Goal: Book appointment/travel/reservation

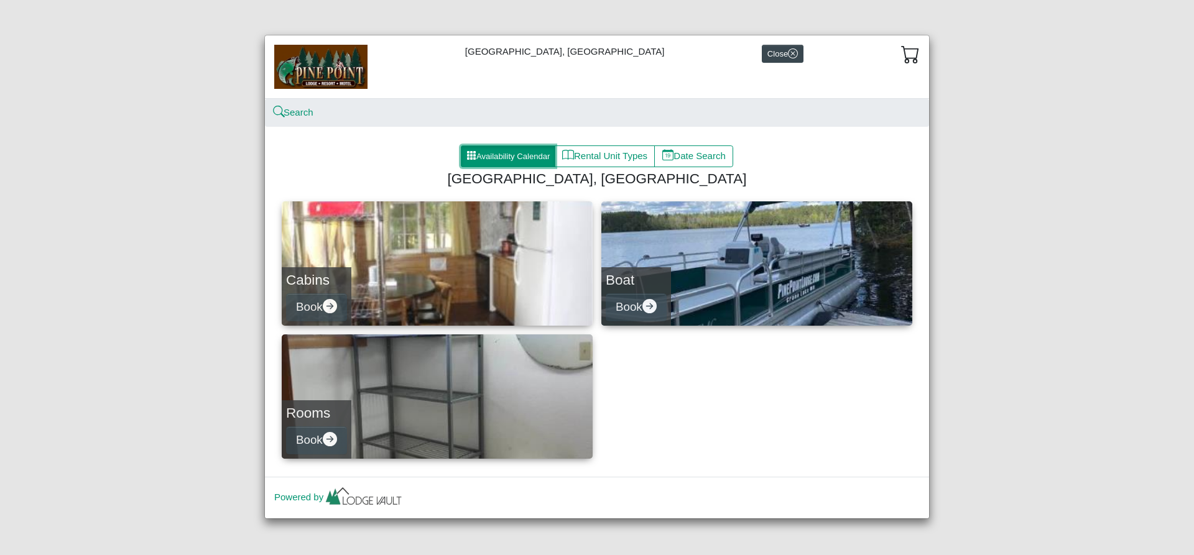
click at [529, 154] on button "Availability Calendar" at bounding box center [508, 157] width 95 height 22
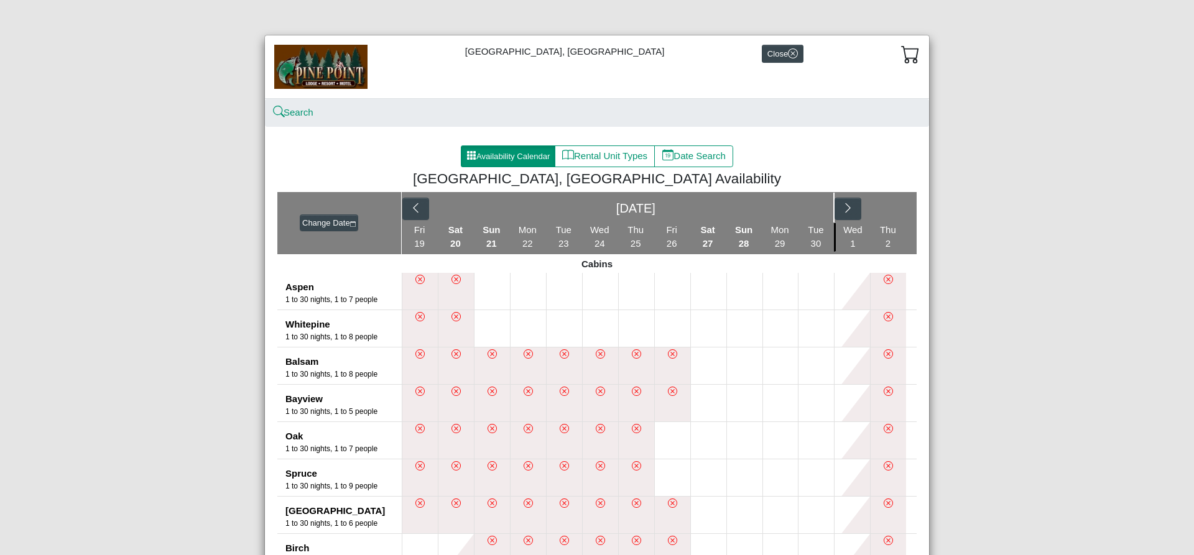
click at [861, 213] on div at bounding box center [853, 208] width 36 height 30
click at [838, 205] on button "button" at bounding box center [848, 209] width 27 height 22
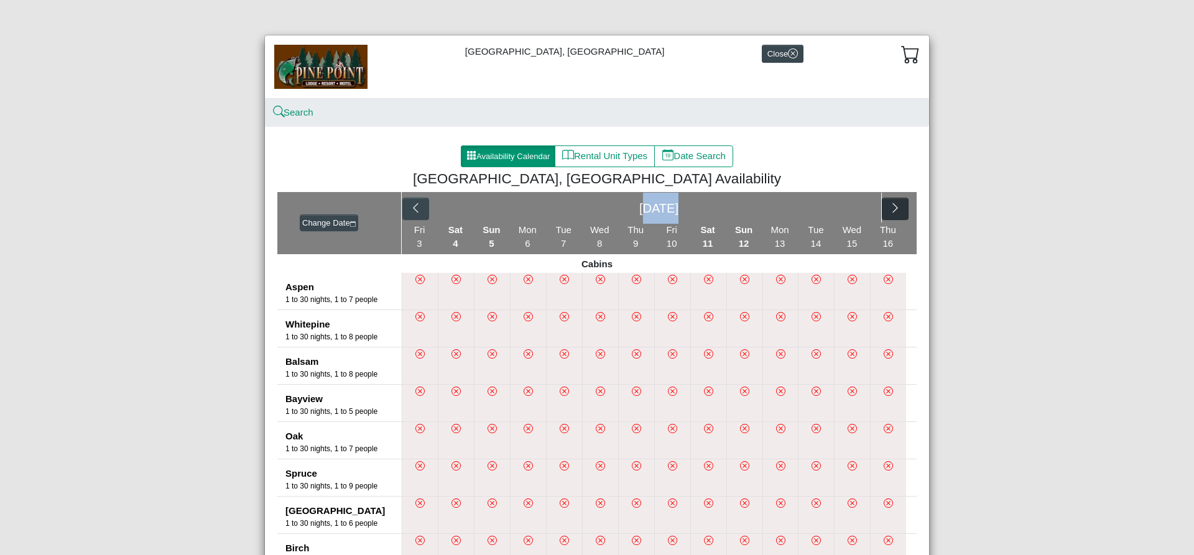
click at [838, 205] on div "[DATE]" at bounding box center [659, 208] width 445 height 30
click at [840, 205] on div "[DATE]" at bounding box center [659, 208] width 445 height 30
click at [889, 204] on icon "chevron right" at bounding box center [895, 208] width 12 height 12
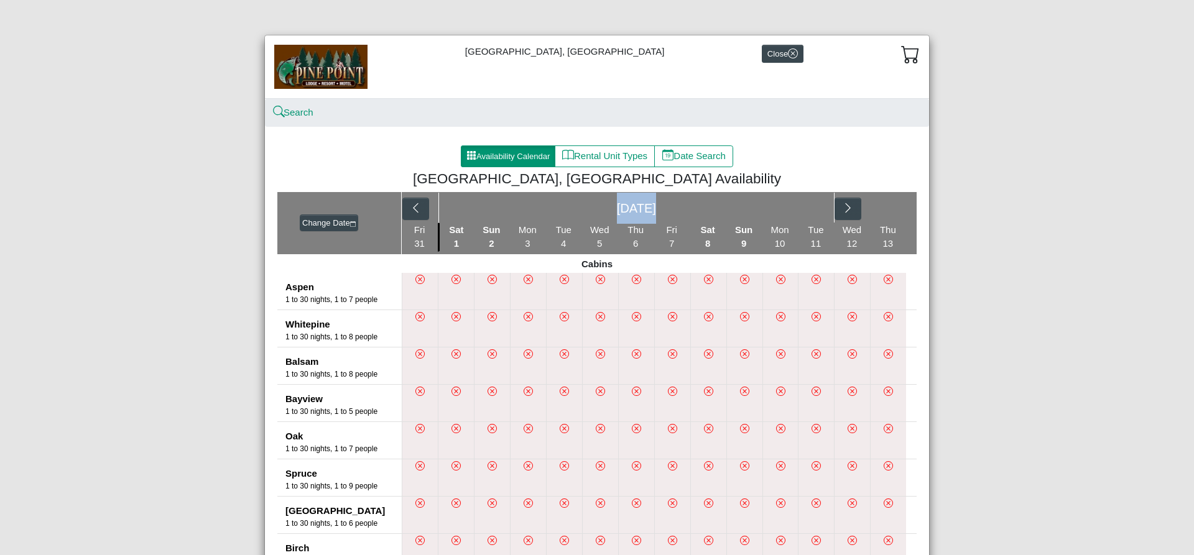
click at [885, 205] on div "[DATE]" at bounding box center [659, 207] width 515 height 31
click at [886, 208] on div "[DATE]" at bounding box center [659, 207] width 515 height 31
click at [853, 207] on button "button" at bounding box center [848, 209] width 27 height 22
click at [853, 207] on div "[DATE]" at bounding box center [659, 208] width 445 height 30
click at [889, 210] on icon "chevron right" at bounding box center [895, 208] width 12 height 12
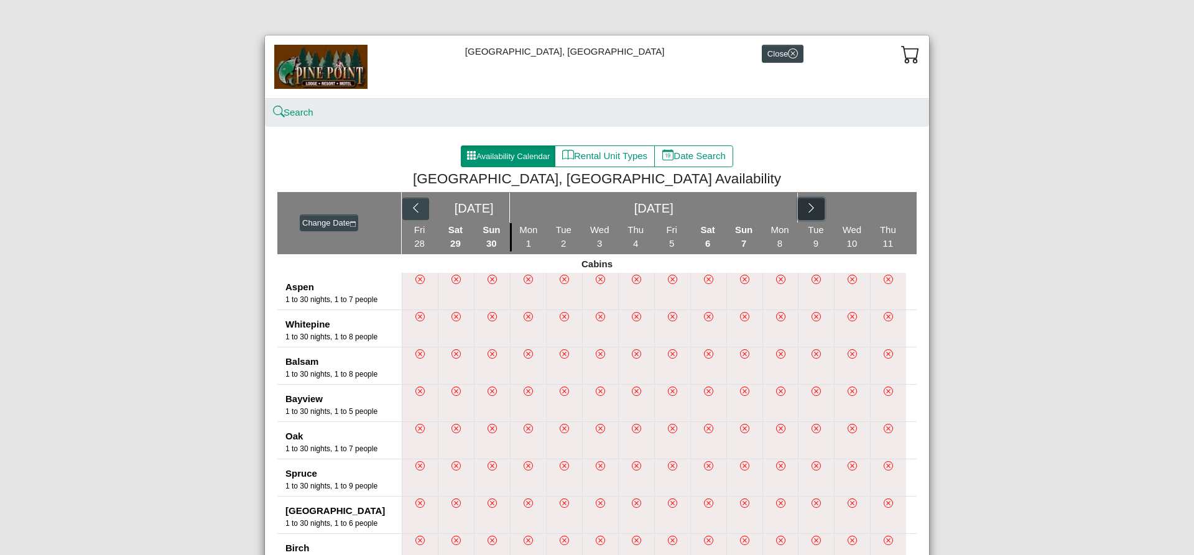
click at [807, 209] on icon "chevron right" at bounding box center [811, 208] width 12 height 12
click at [894, 212] on icon "chevron right" at bounding box center [895, 208] width 12 height 12
click at [894, 211] on div "[DATE] [DATE]" at bounding box center [659, 207] width 515 height 31
click at [723, 159] on button "Date Search" at bounding box center [693, 157] width 79 height 22
select select "*"
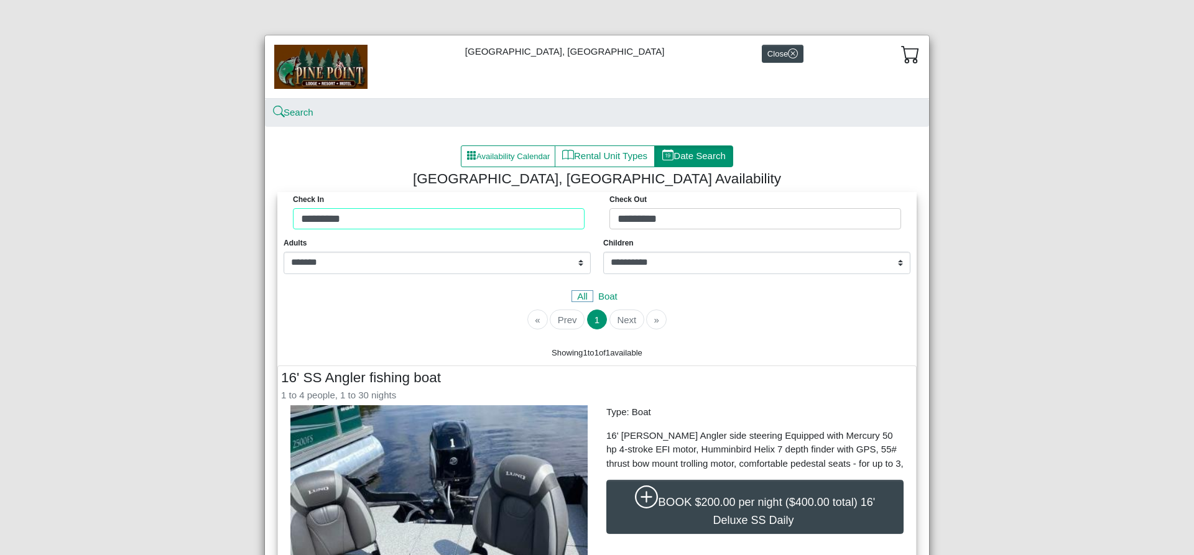
click at [407, 221] on div "Check in ********* Check Out *********" at bounding box center [597, 214] width 633 height 44
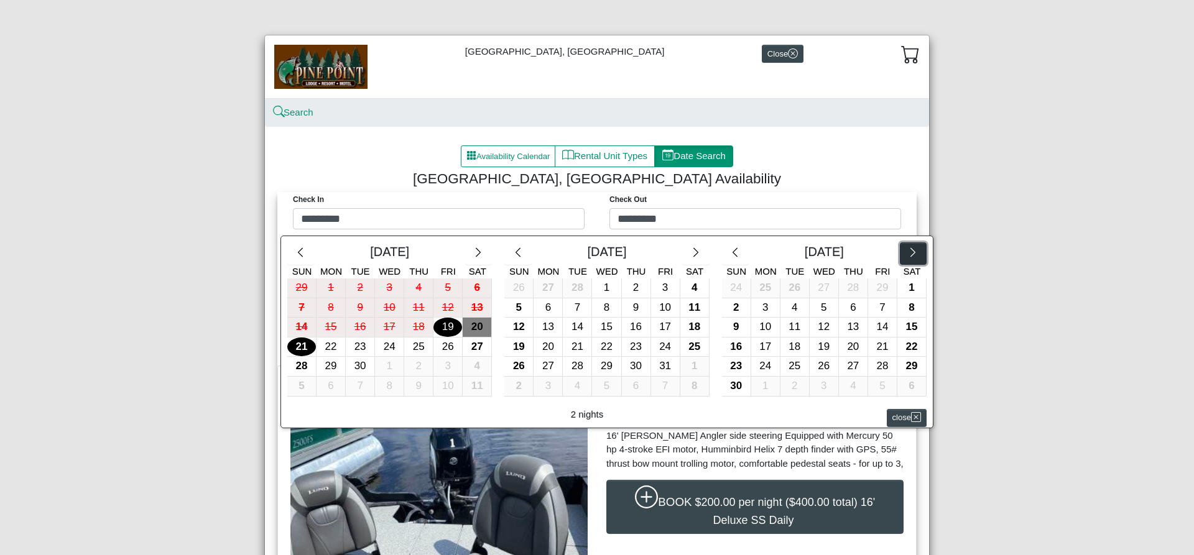
click at [912, 254] on icon "chevron right" at bounding box center [913, 253] width 12 height 12
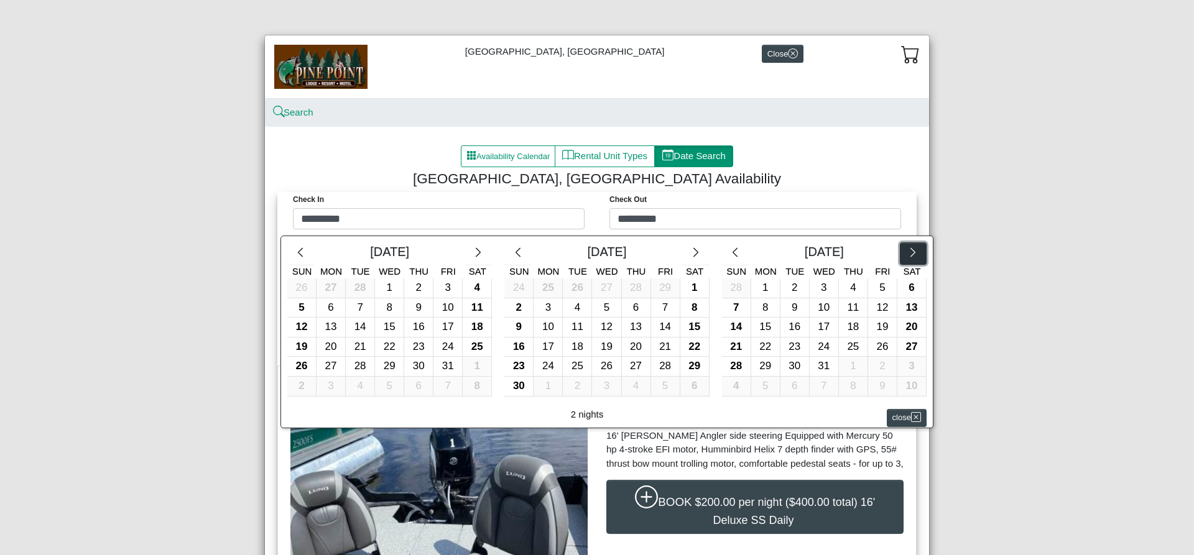
click at [912, 254] on icon "chevron right" at bounding box center [913, 253] width 12 height 12
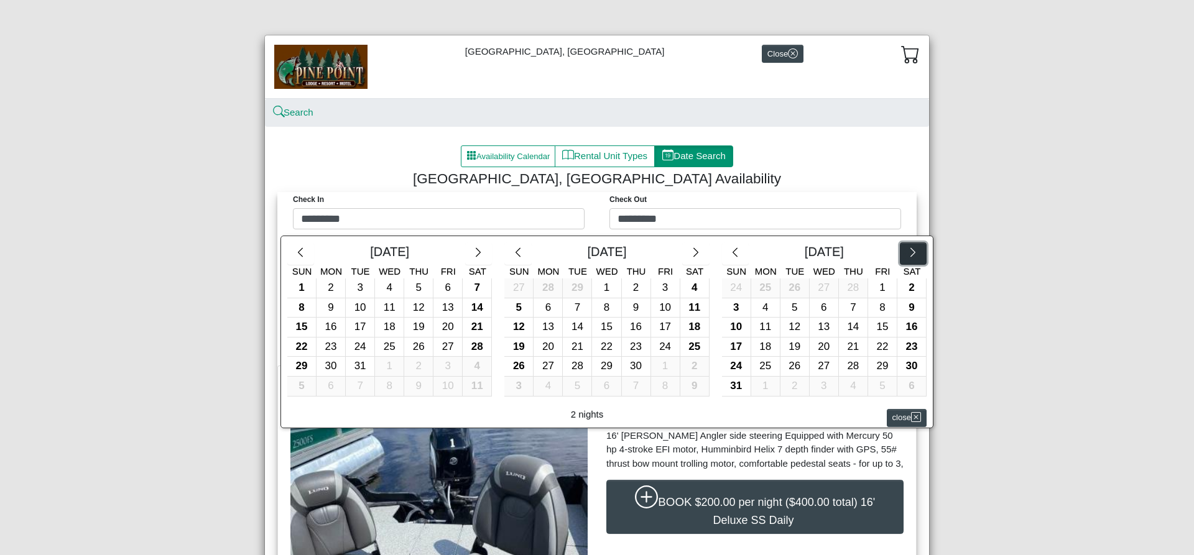
click at [912, 254] on icon "chevron right" at bounding box center [913, 253] width 12 height 12
click at [881, 288] on div "3" at bounding box center [882, 288] width 29 height 19
type input "********"
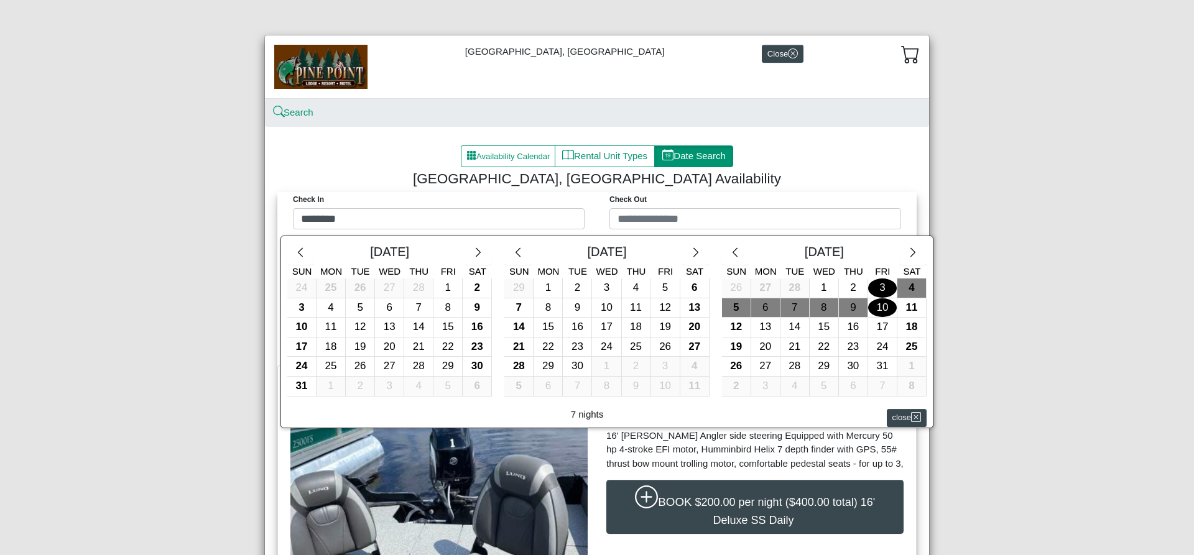
click at [880, 305] on div "10" at bounding box center [882, 308] width 29 height 19
type input "*********"
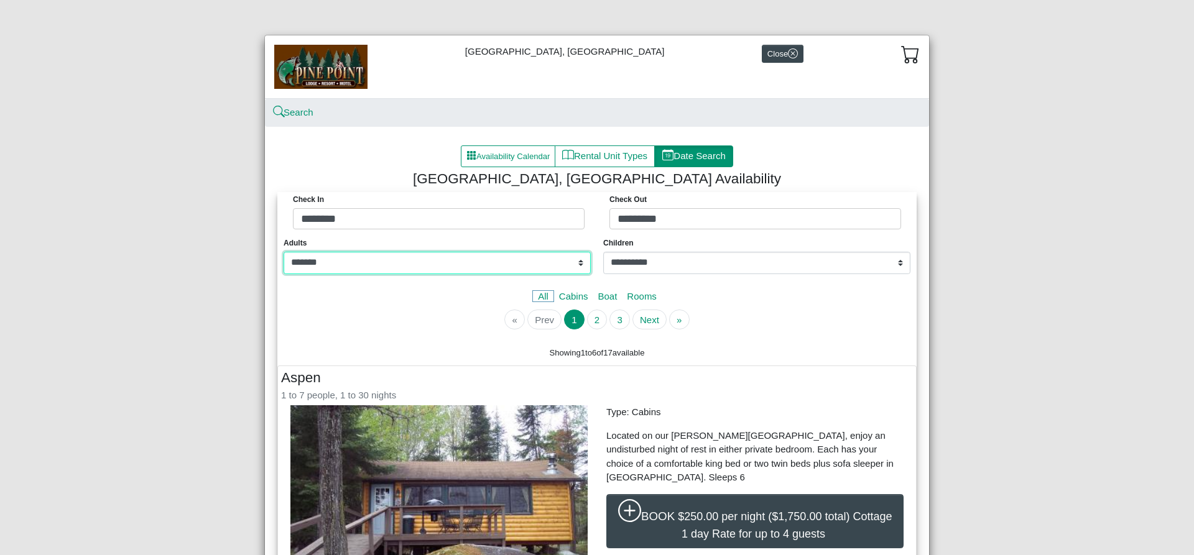
click at [574, 262] on select "**********" at bounding box center [437, 263] width 307 height 22
select select "*"
click at [284, 252] on select "**********" at bounding box center [437, 263] width 307 height 22
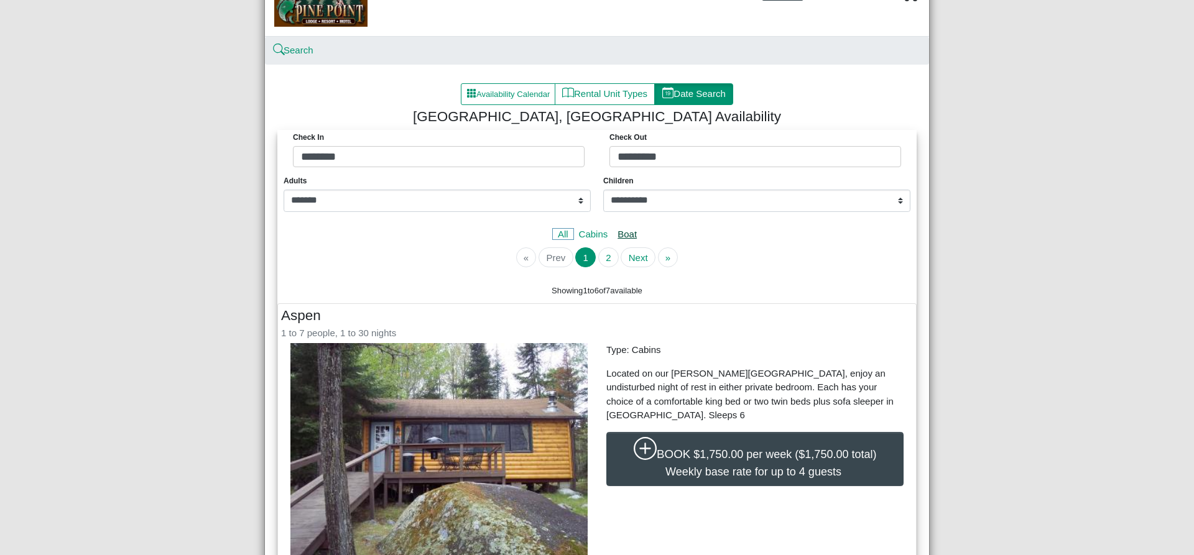
click at [621, 236] on link "Boat" at bounding box center [627, 234] width 29 height 11
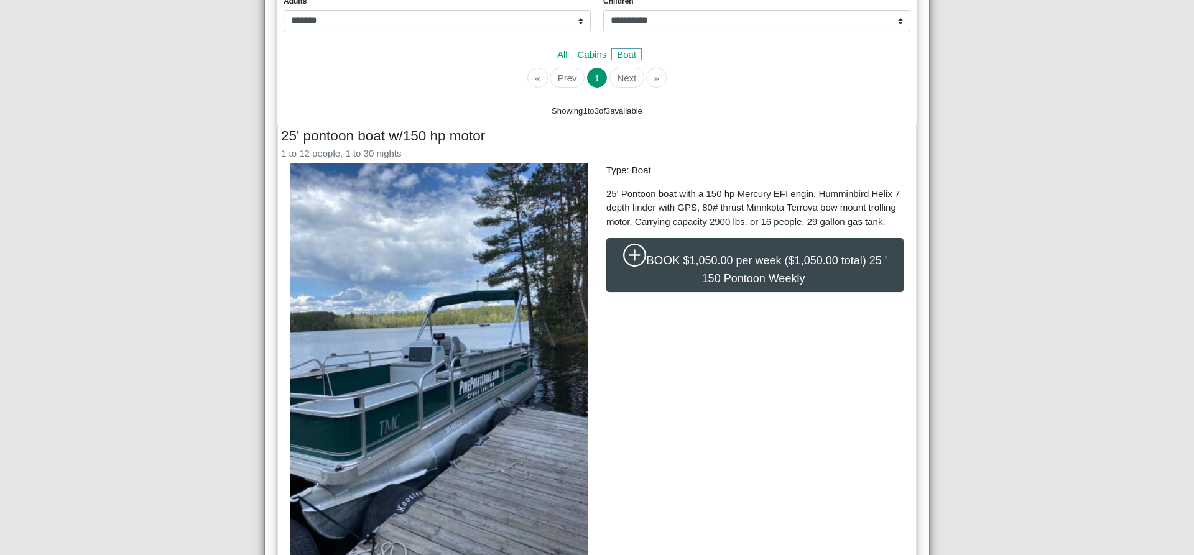
scroll to position [0, 0]
